Goal: Unclear

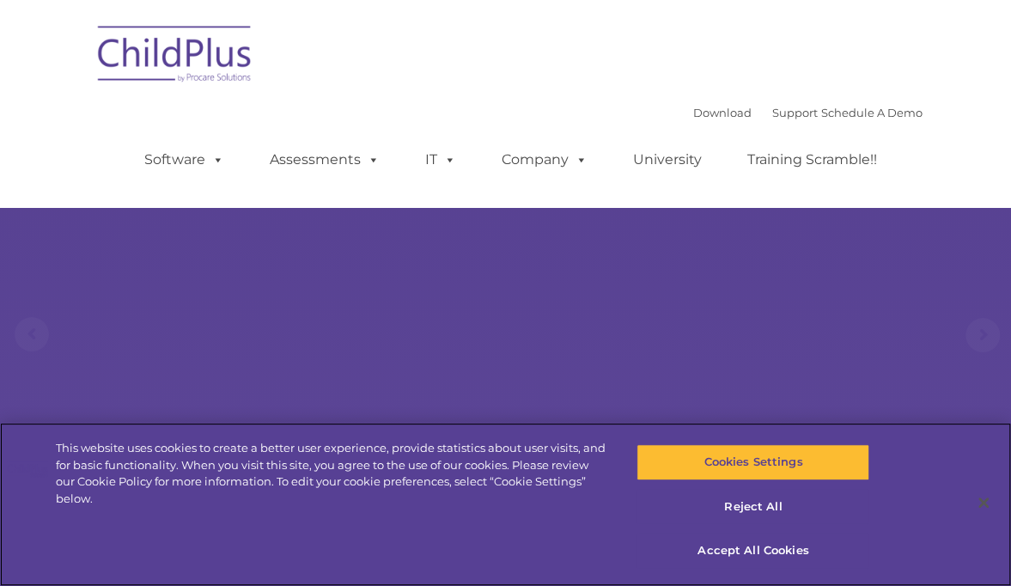
select select "MEDIUM"
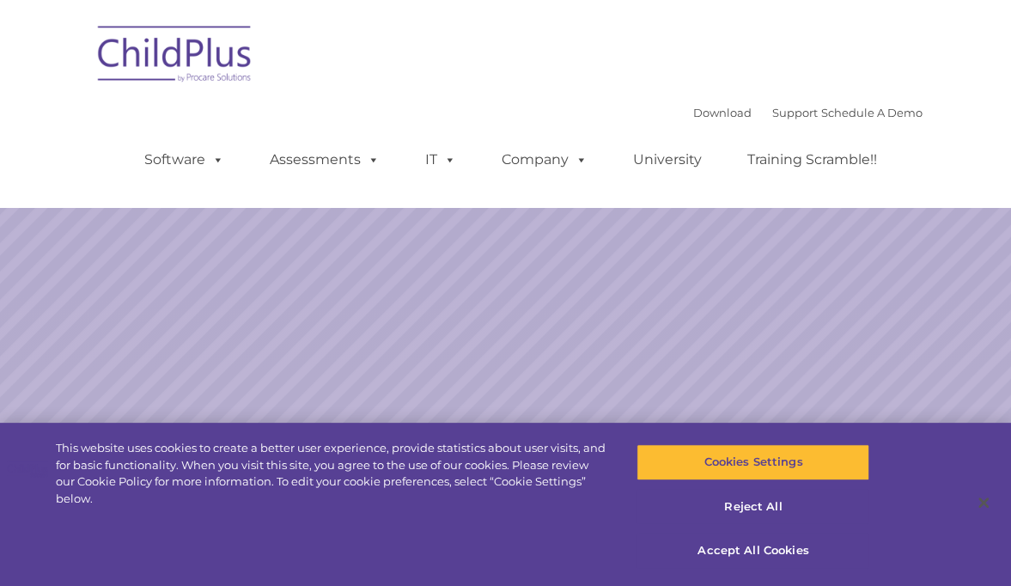
select select "MEDIUM"
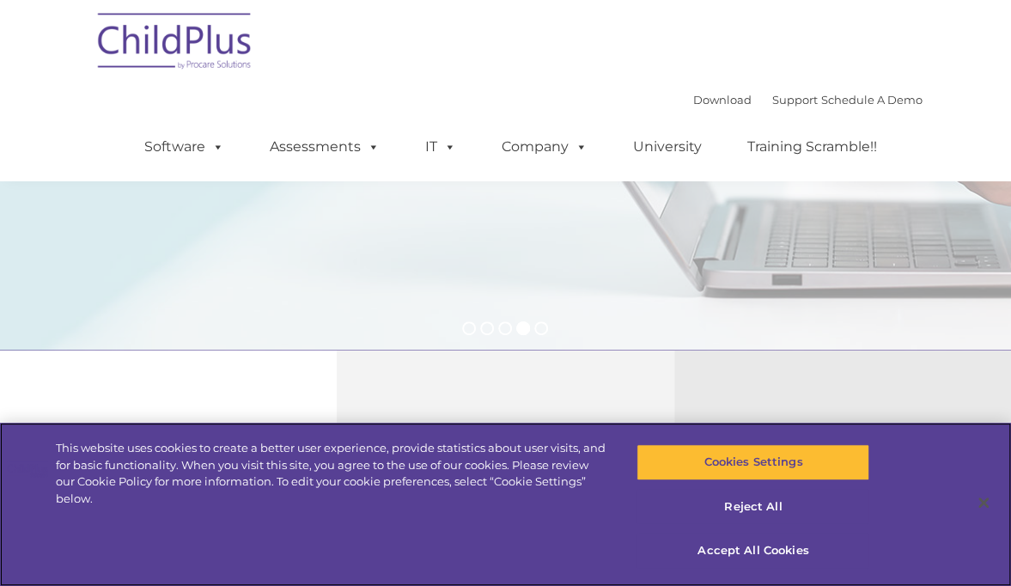
scroll to position [327, 0]
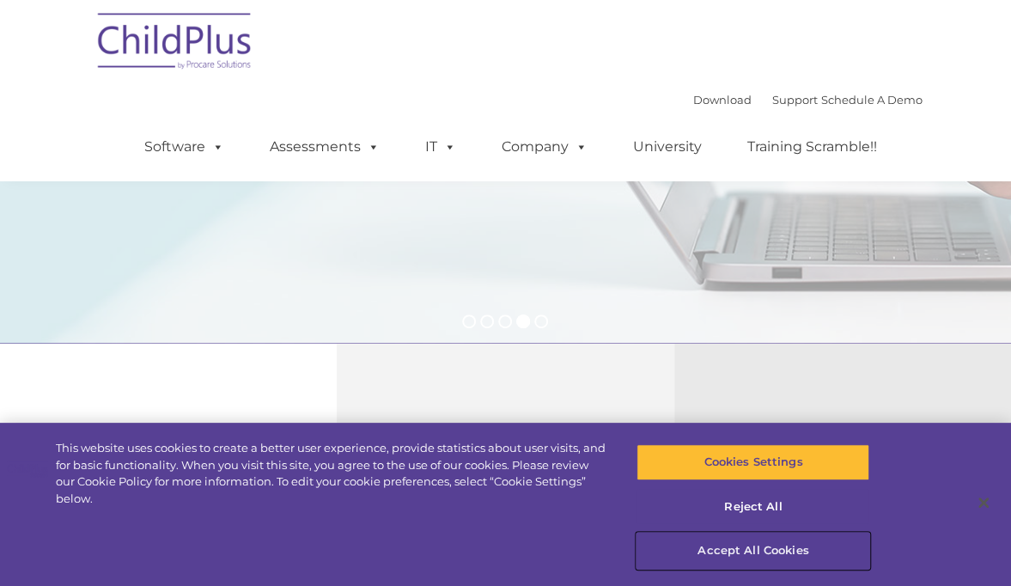
click at [796, 552] on button "Accept All Cookies" at bounding box center [753, 551] width 233 height 36
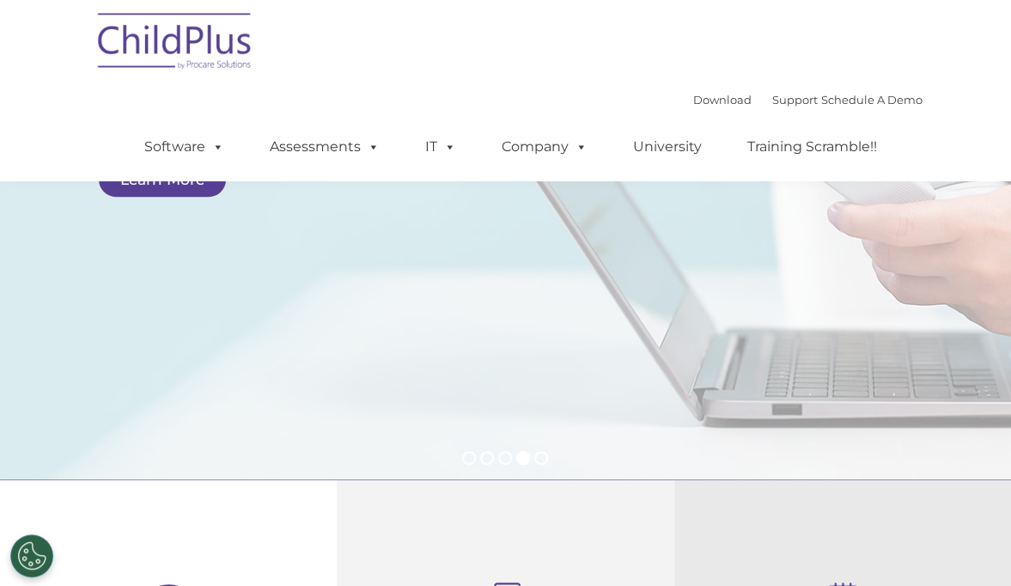
scroll to position [0, 0]
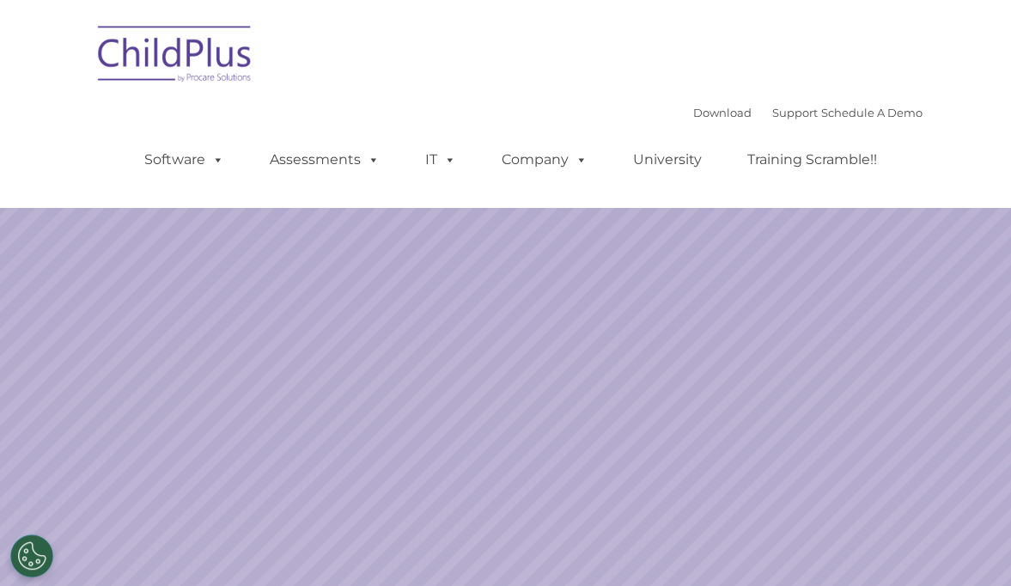
select select "MEDIUM"
